Goal: Information Seeking & Learning: Compare options

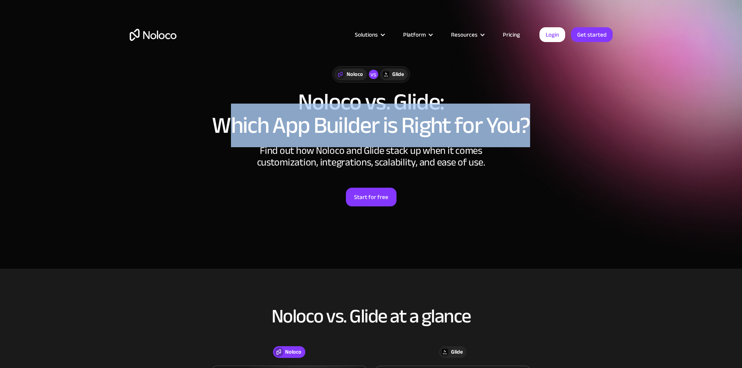
drag, startPoint x: 268, startPoint y: 123, endPoint x: 560, endPoint y: 123, distance: 292.1
click at [560, 123] on h1 "Noloco vs. Glide: Which App Builder is Right for You?" at bounding box center [371, 113] width 483 height 47
click at [563, 123] on h1 "Noloco vs. Glide: Which App Builder is Right for You?" at bounding box center [371, 113] width 483 height 47
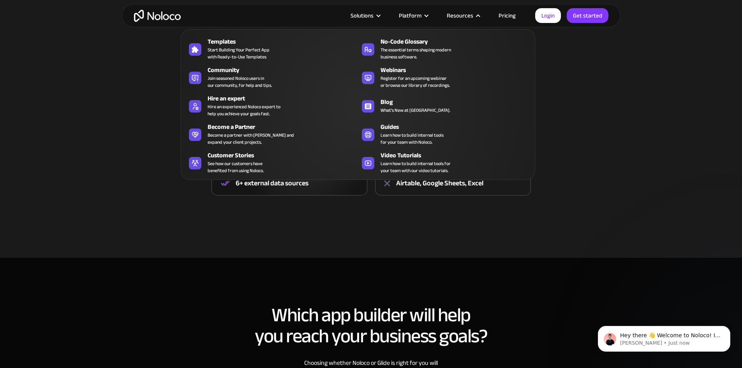
click at [187, 185] on div "Noloco vs. Glide at a glance Noloco Glide Noloco Over 200,000 synced data rows …" at bounding box center [371, 122] width 499 height 194
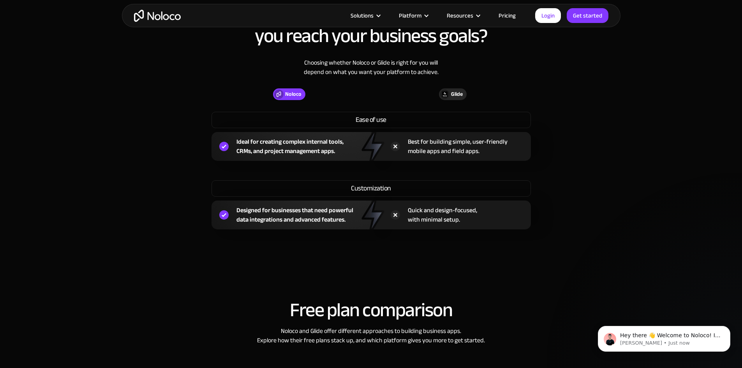
scroll to position [584, 0]
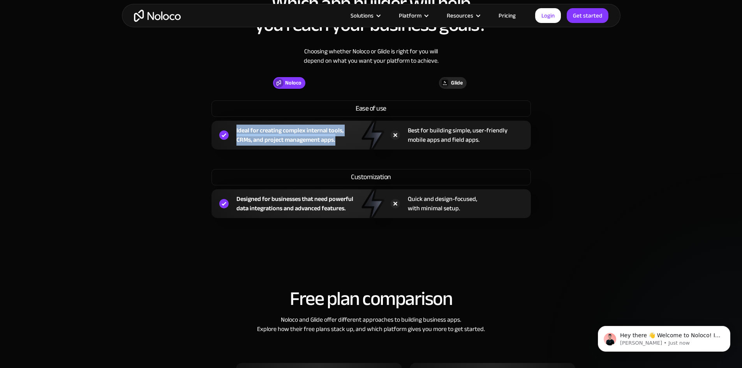
drag, startPoint x: 233, startPoint y: 127, endPoint x: 340, endPoint y: 139, distance: 107.3
click at [340, 139] on div "Ideal for creating complex internal tools, CRMs, and project management apps." at bounding box center [291, 135] width 160 height 29
click at [340, 139] on div "Ideal for creating complex internal tools, CRMs, and project management apps." at bounding box center [289, 135] width 107 height 19
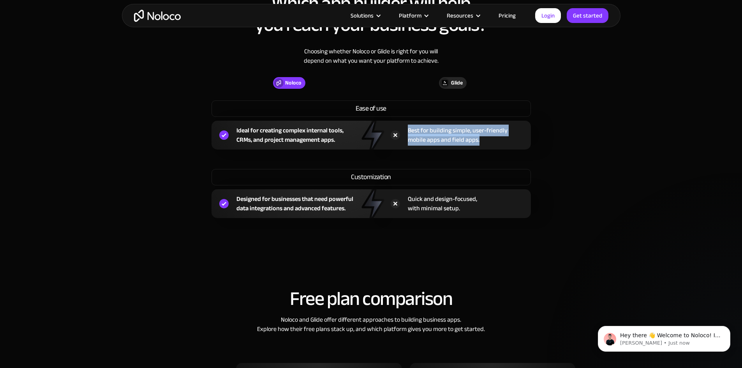
drag, startPoint x: 407, startPoint y: 128, endPoint x: 479, endPoint y: 142, distance: 73.9
click at [479, 142] on div "Best for building simple, user-friendly mobile apps and field apps." at bounding box center [451, 135] width 160 height 29
click at [479, 142] on div "Best for building simple, user-friendly mobile apps and field apps." at bounding box center [458, 135] width 100 height 19
drag, startPoint x: 492, startPoint y: 141, endPoint x: 394, endPoint y: 132, distance: 98.2
click at [394, 132] on div "Best for building simple, user-friendly mobile apps and field apps." at bounding box center [451, 135] width 160 height 29
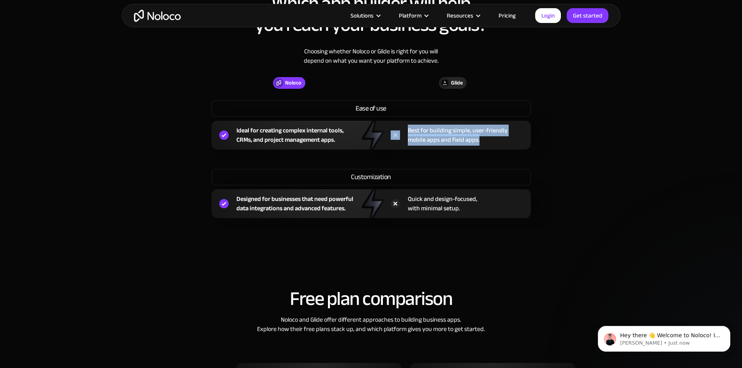
click at [394, 132] on img at bounding box center [395, 134] width 9 height 9
click at [412, 129] on div "Best for building simple, user-friendly mobile apps and field apps." at bounding box center [458, 135] width 100 height 19
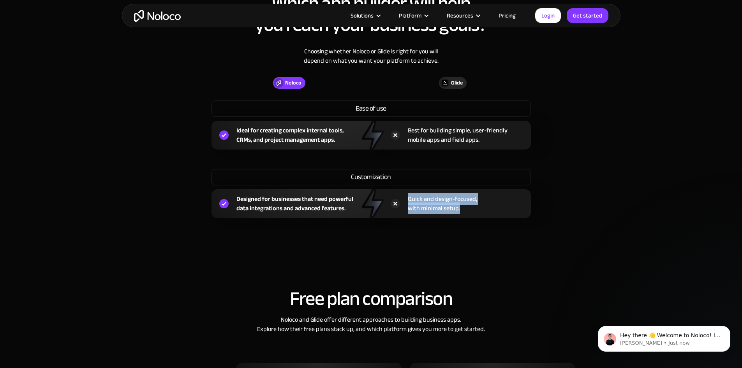
drag, startPoint x: 415, startPoint y: 197, endPoint x: 477, endPoint y: 205, distance: 62.9
click at [477, 205] on div "Quick and design-focused, with minimal setup." at bounding box center [451, 203] width 160 height 29
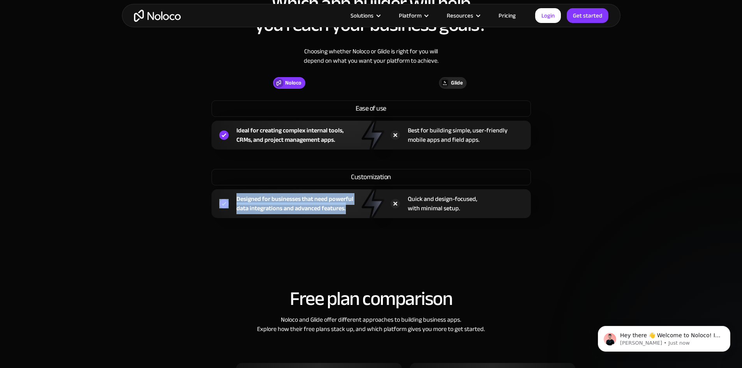
drag, startPoint x: 360, startPoint y: 208, endPoint x: 201, endPoint y: 187, distance: 159.9
click at [215, 190] on div "Designed for businesses that need powerful data integrations and advanced featu…" at bounding box center [291, 203] width 160 height 29
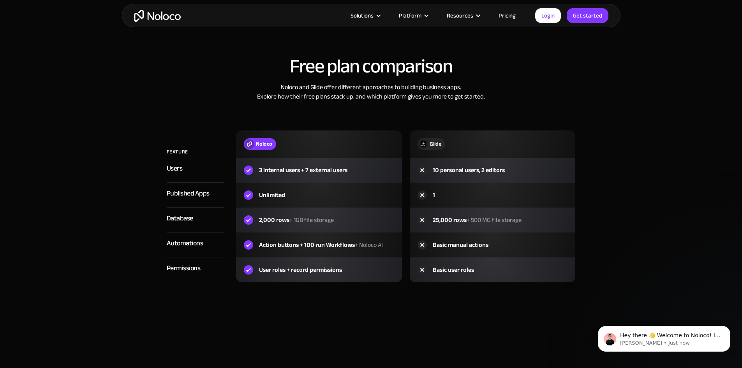
scroll to position [818, 0]
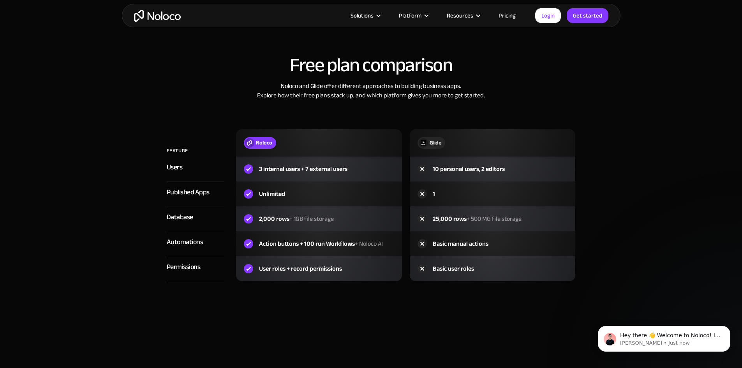
click at [97, 168] on section "Free plan comparison Noloco and Glide offer different approaches to building bu…" at bounding box center [371, 189] width 742 height 324
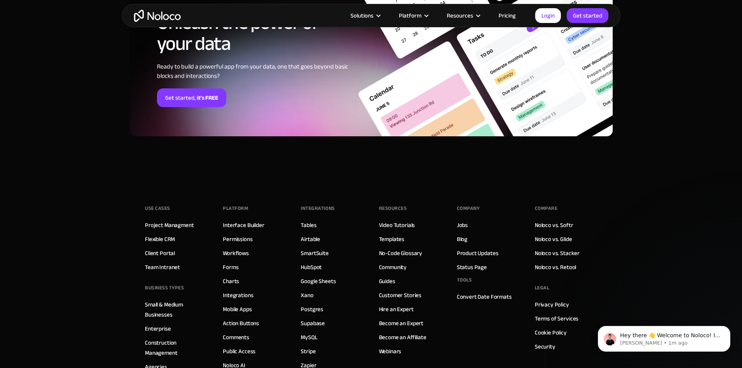
scroll to position [1986, 0]
